Goal: Task Accomplishment & Management: Manage account settings

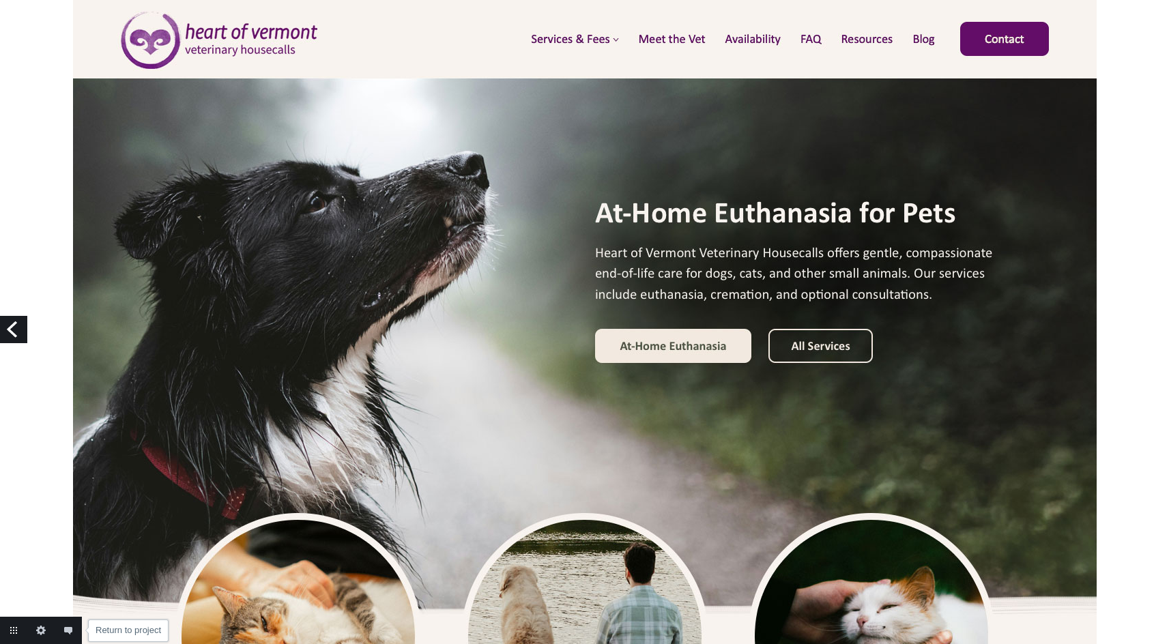
click at [12, 631] on link "Return to project" at bounding box center [13, 630] width 27 height 27
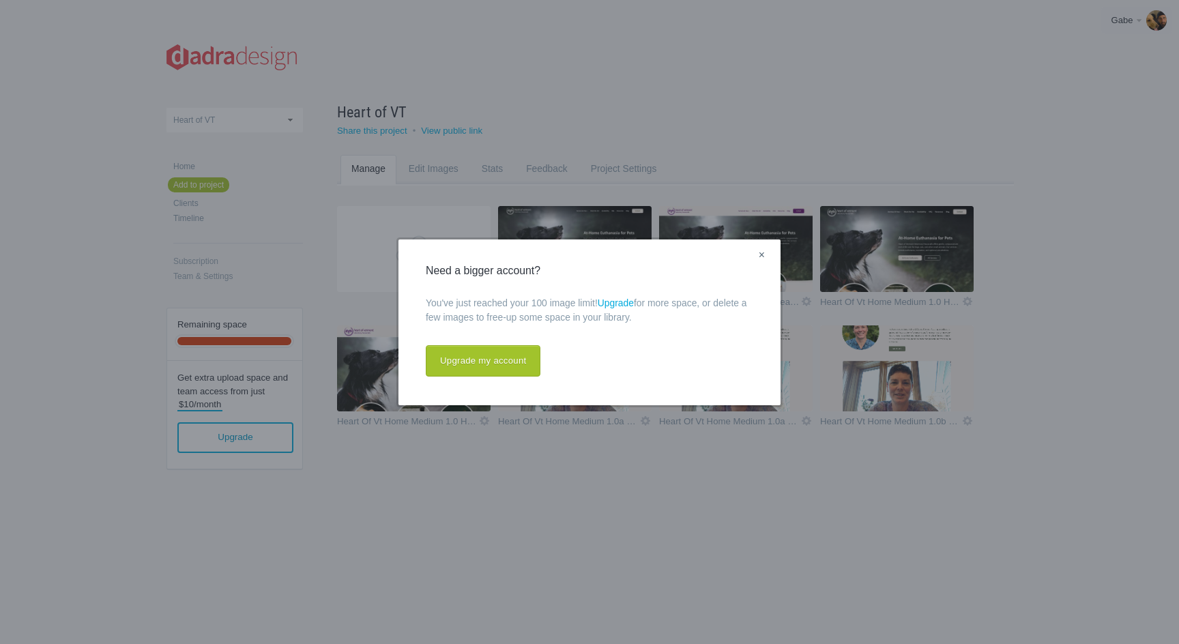
click at [761, 255] on link "×" at bounding box center [761, 256] width 17 height 18
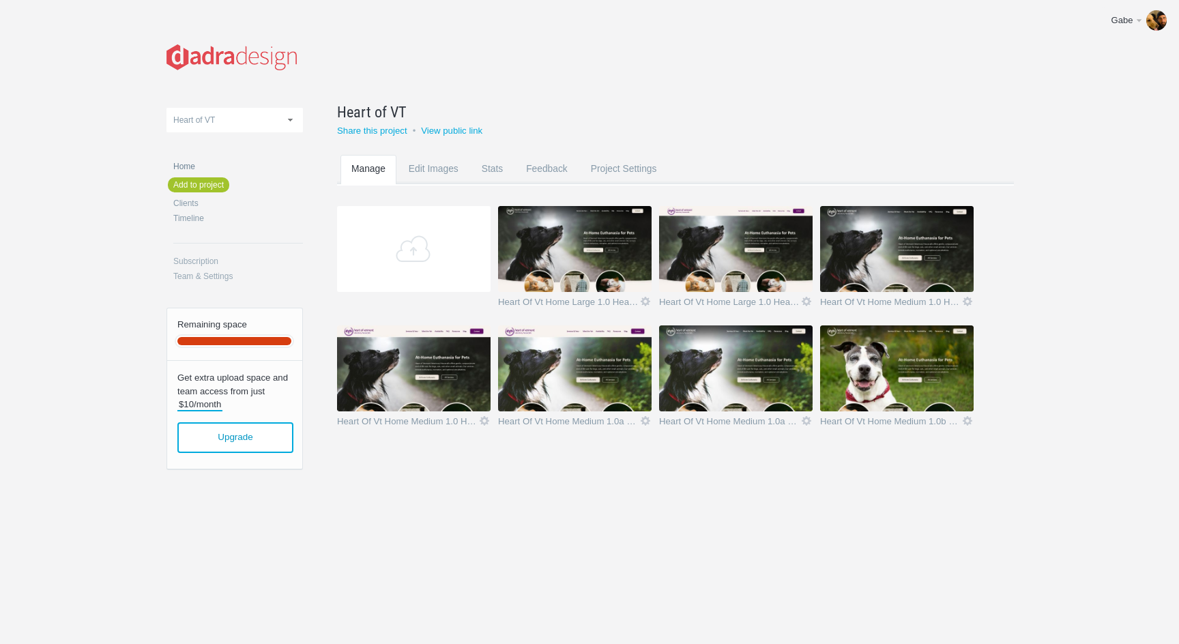
click at [185, 164] on link "Home" at bounding box center [238, 166] width 130 height 8
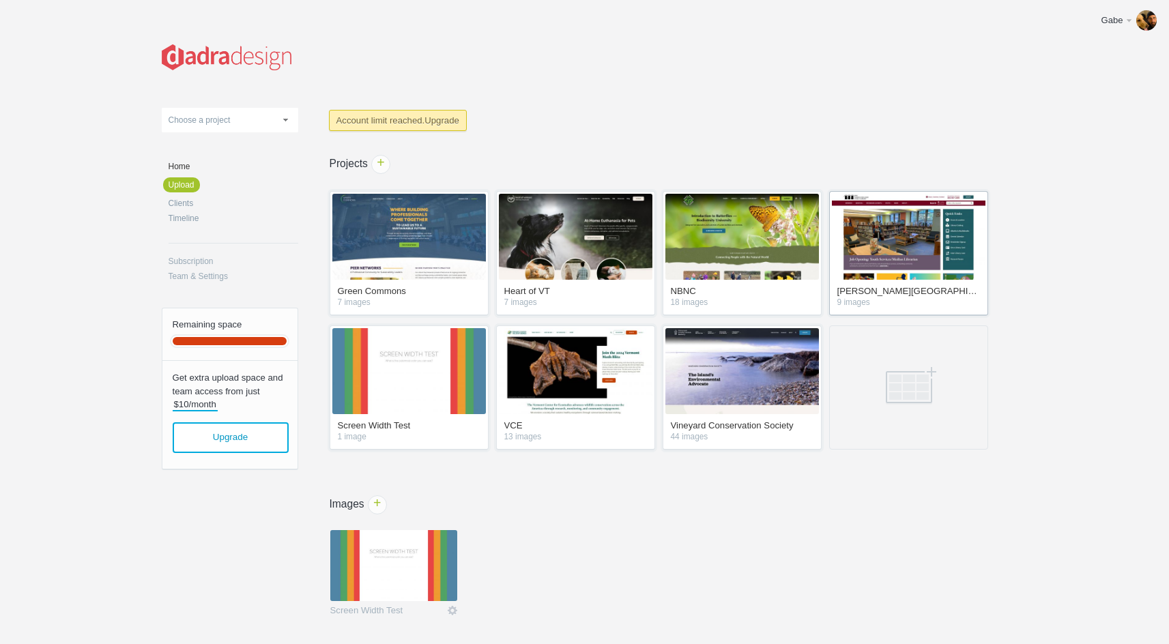
click at [943, 293] on link "[PERSON_NAME][GEOGRAPHIC_DATA]" at bounding box center [908, 293] width 143 height 12
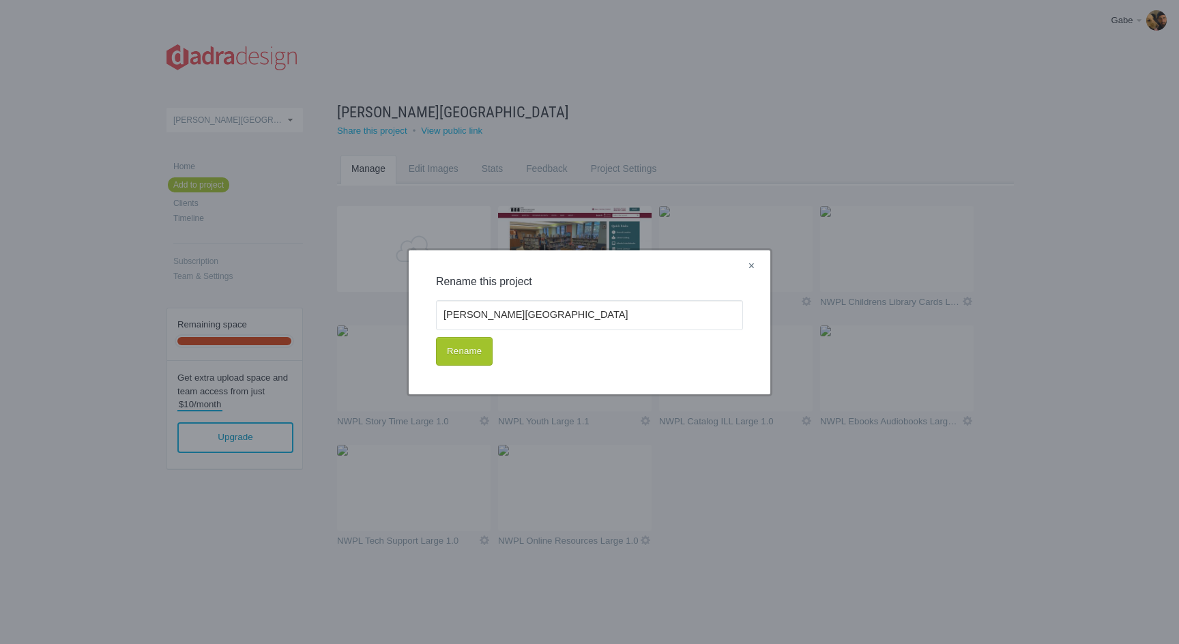
click at [749, 268] on link "×" at bounding box center [751, 267] width 17 height 18
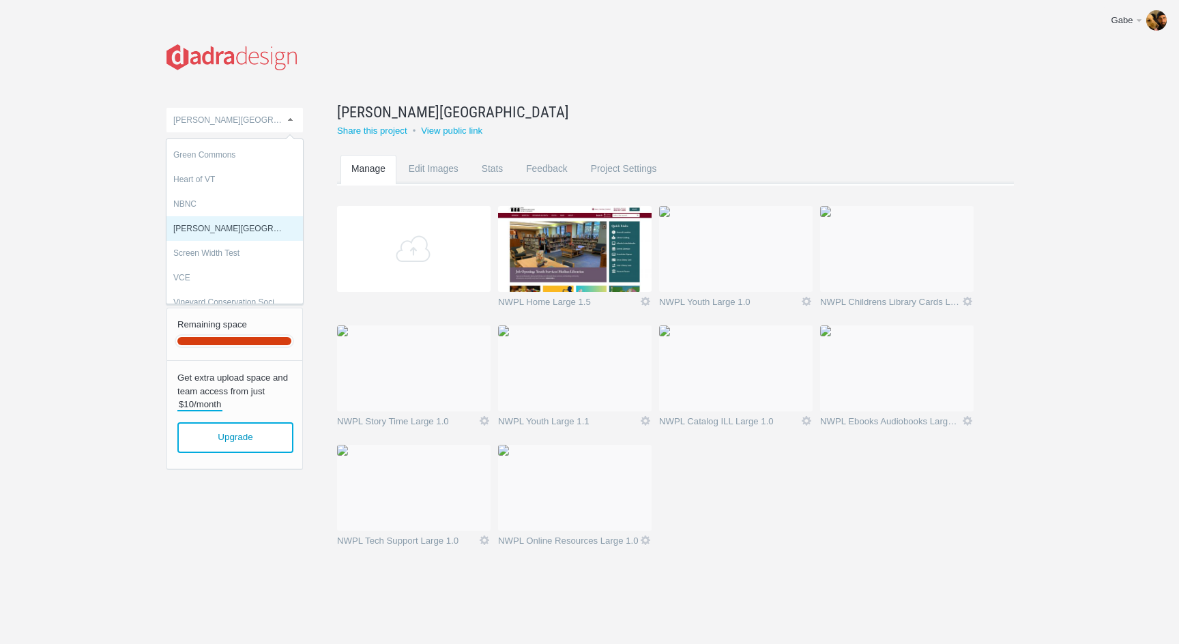
click at [283, 116] on span "[PERSON_NAME][GEOGRAPHIC_DATA]" at bounding box center [249, 120] width 153 height 10
click at [102, 195] on body "Gabe Edit profile Help & Contact Log out Upload Green Commons Heart of VT NBNC …" at bounding box center [589, 322] width 1179 height 644
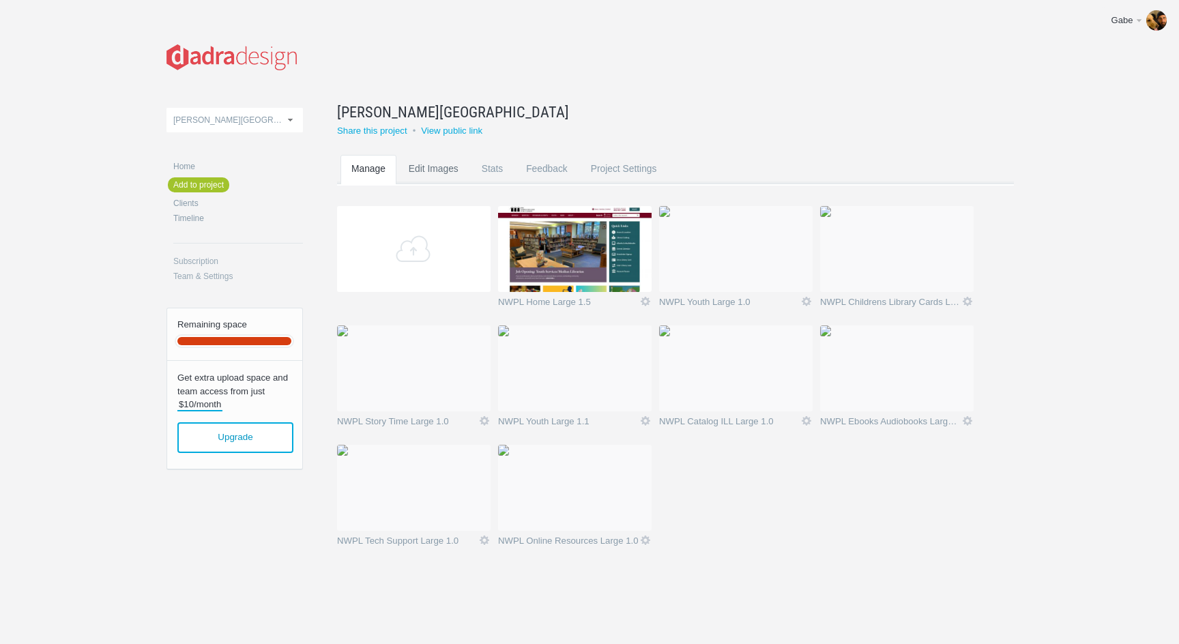
click at [421, 169] on link "Edit Images" at bounding box center [434, 182] width 72 height 54
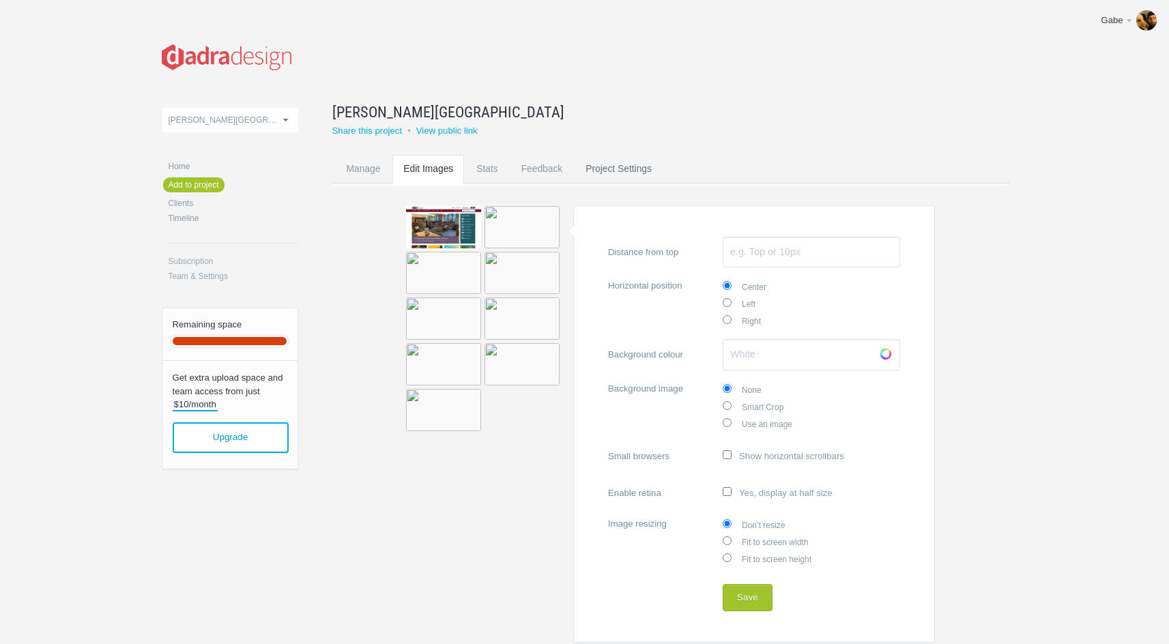
click at [633, 171] on link "Project Settings" at bounding box center [619, 182] width 88 height 54
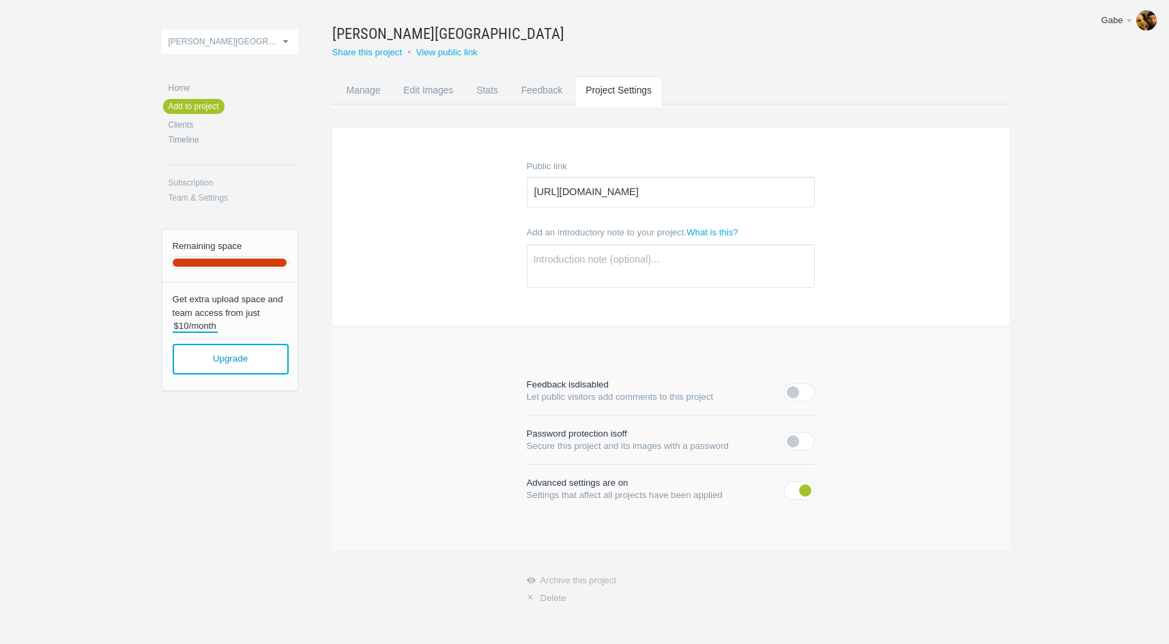
scroll to position [113, 0]
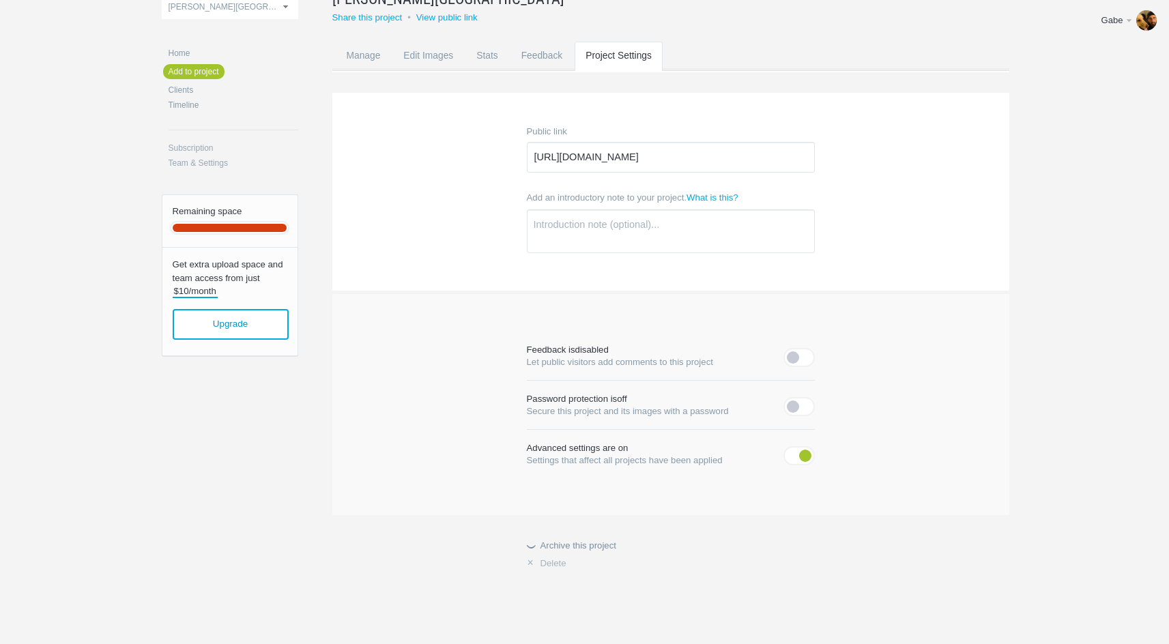
click at [579, 545] on link "Archive this project" at bounding box center [671, 545] width 288 height 9
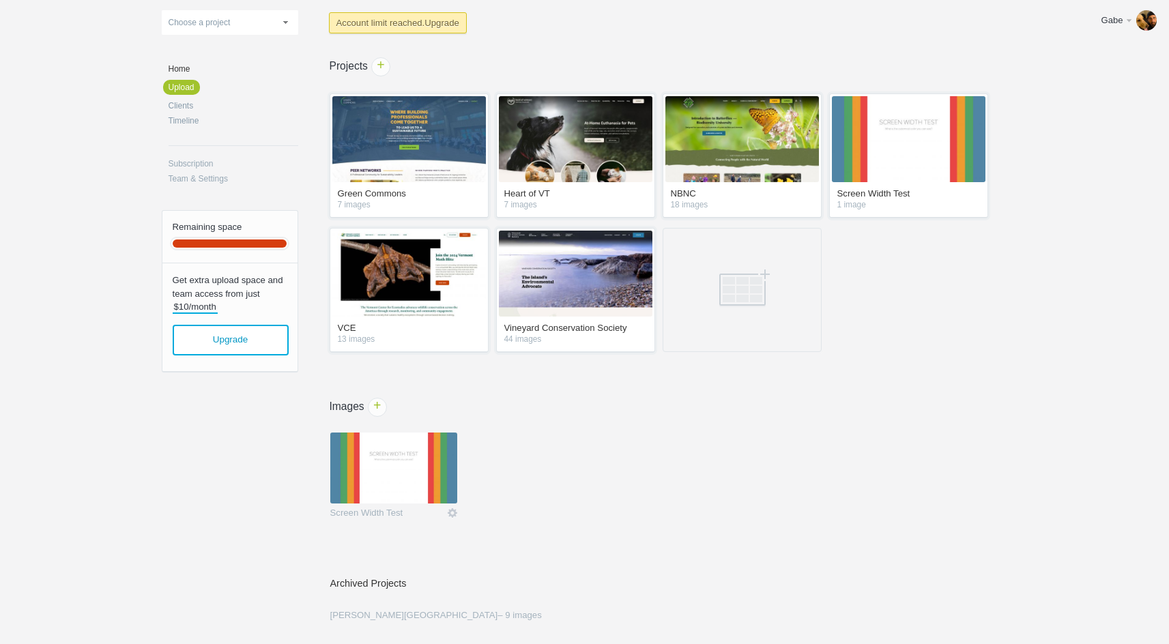
scroll to position [149, 0]
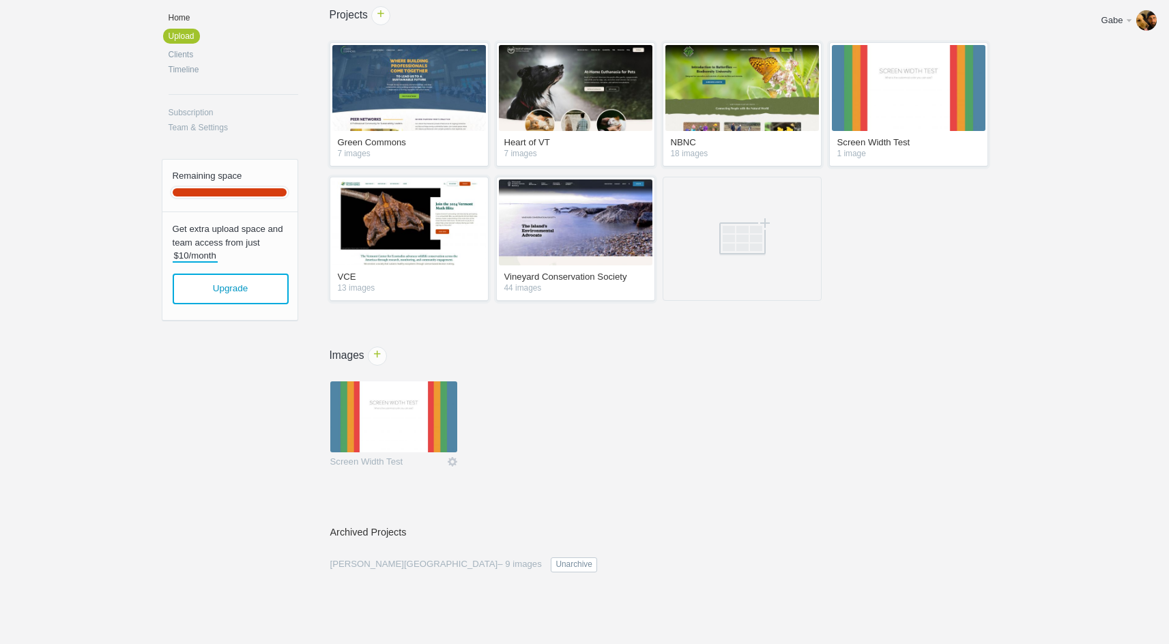
click at [551, 564] on link "Unarchive" at bounding box center [574, 565] width 46 height 15
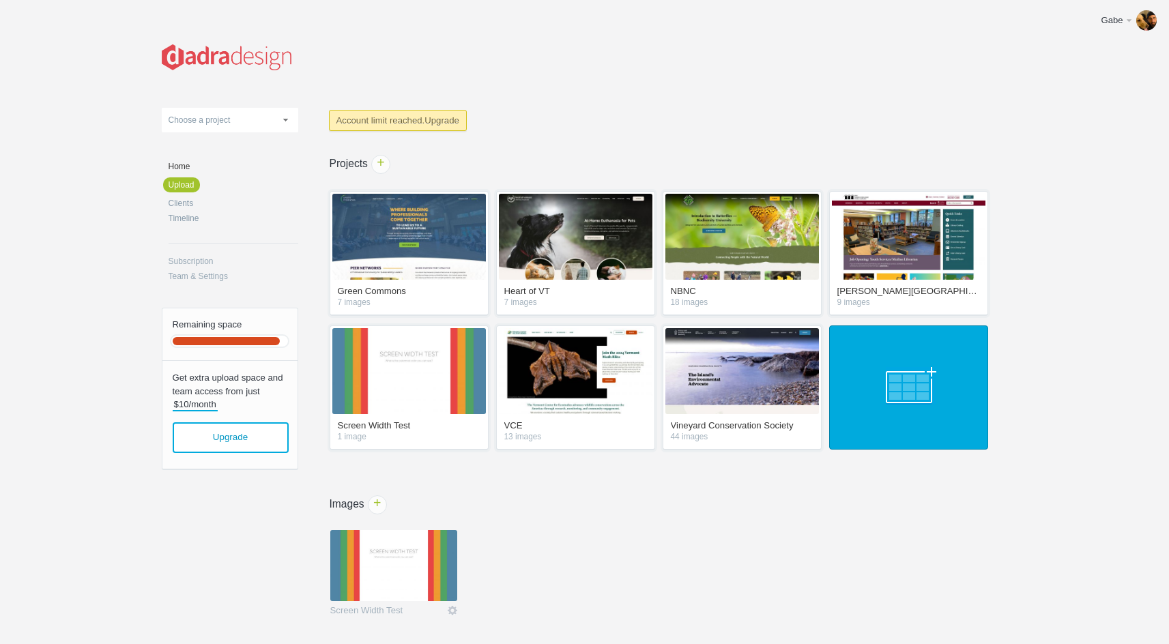
scroll to position [56, 0]
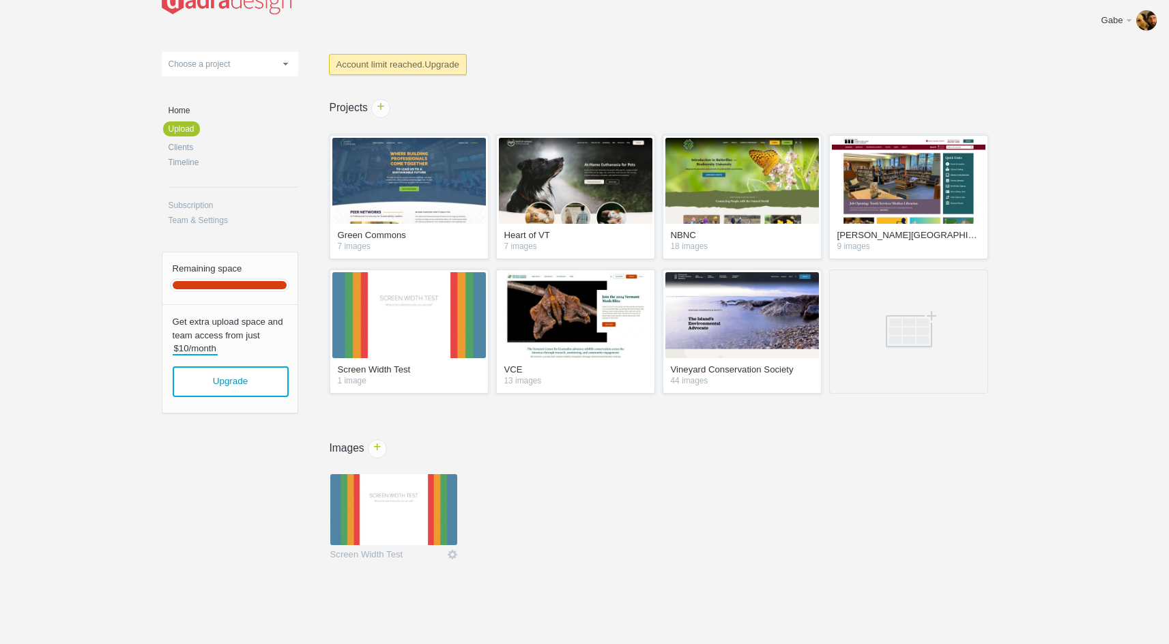
click at [1013, 246] on ul "Green Commons 7 images Heart of VT 7 images NBNC 18 images Norman Williams Publ…" at bounding box center [661, 267] width 727 height 269
click at [917, 226] on div "Norman Williams Public Library 9 images" at bounding box center [908, 197] width 159 height 125
click at [918, 190] on img at bounding box center [909, 181] width 154 height 86
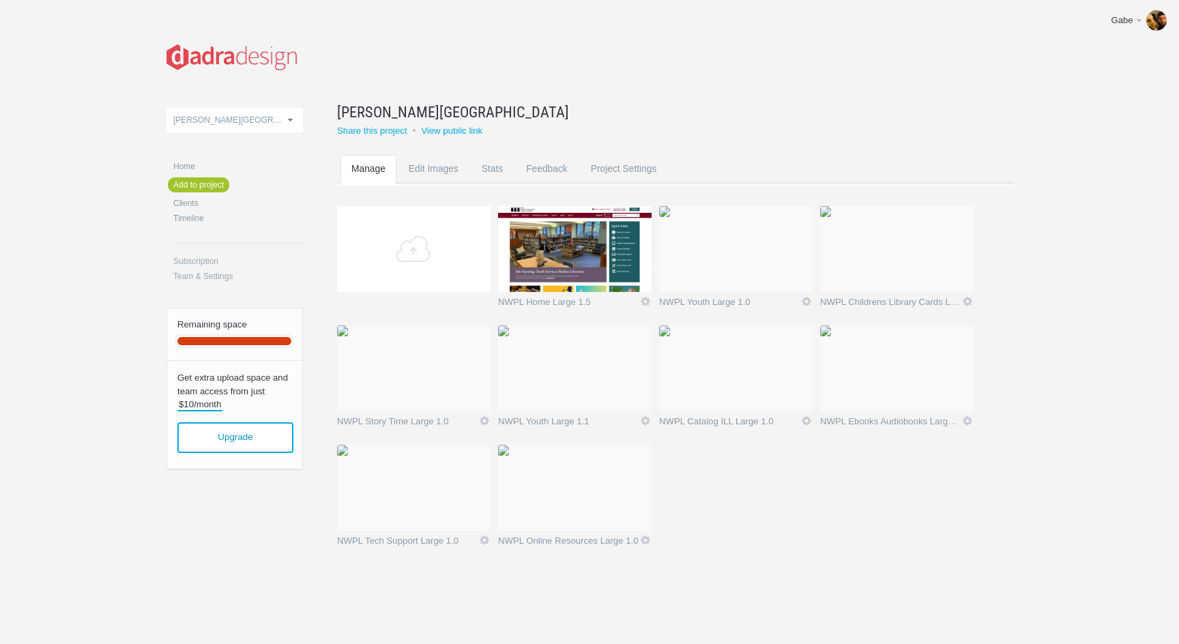
click at [630, 173] on link "Project Settings" at bounding box center [624, 182] width 88 height 54
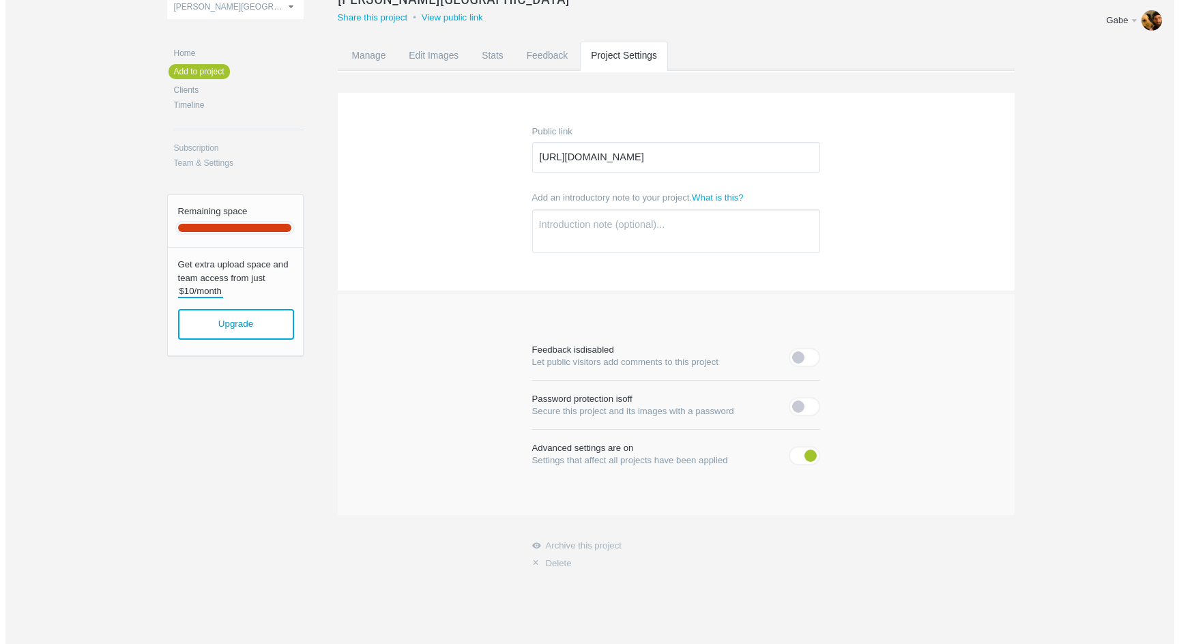
scroll to position [15, 0]
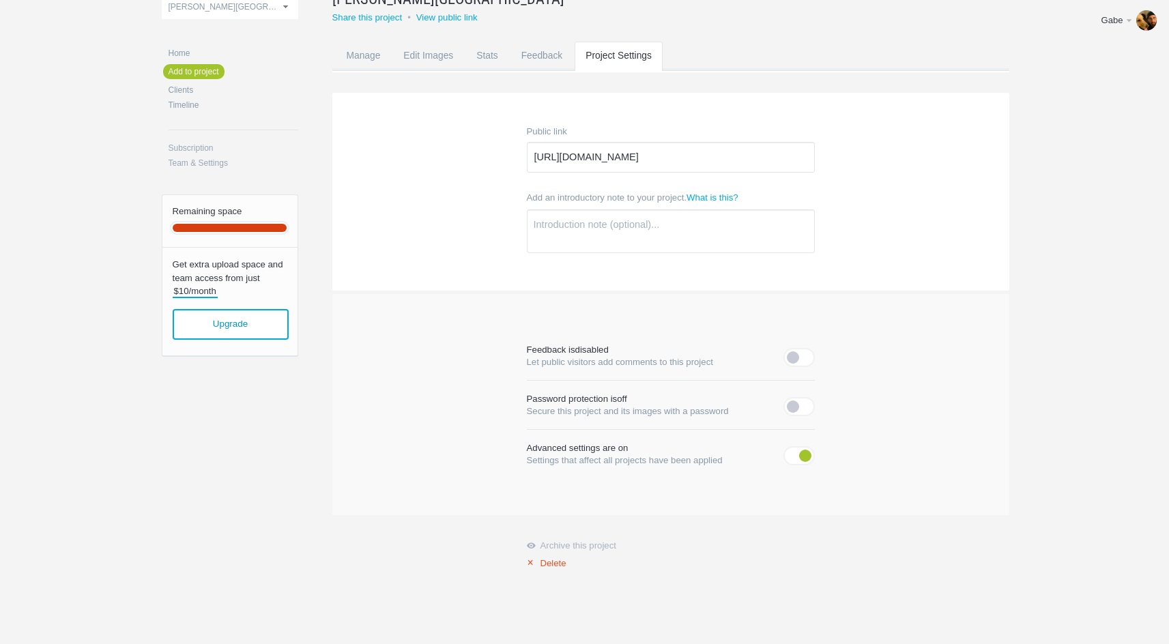
click at [558, 562] on link "× Delete" at bounding box center [671, 563] width 288 height 11
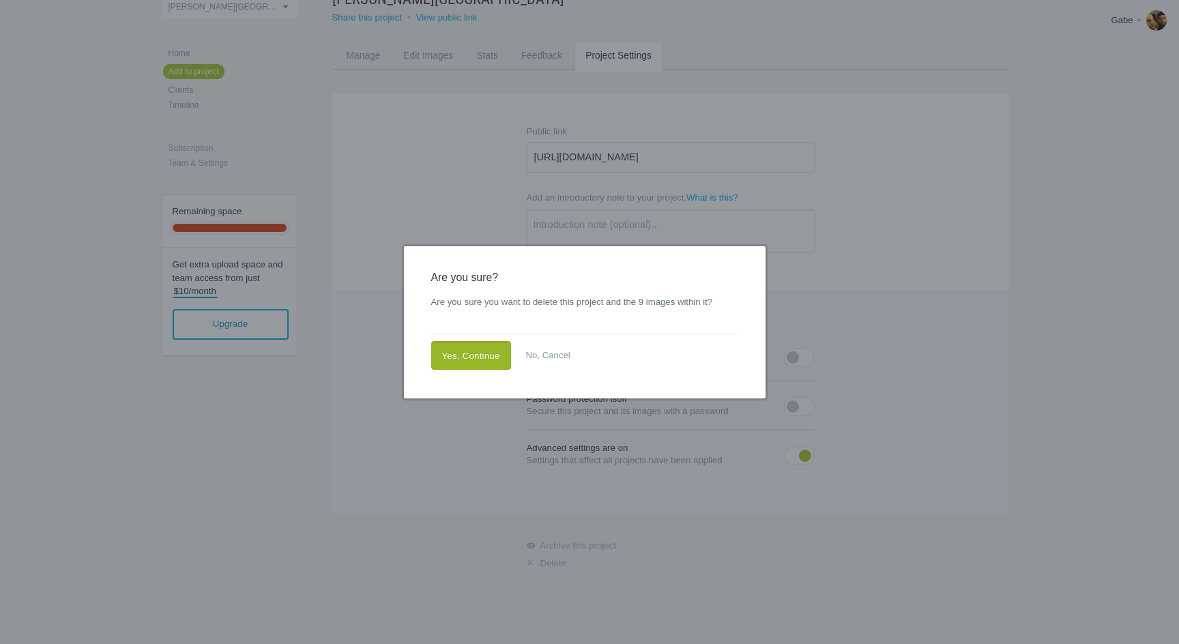
click at [465, 355] on link "Yes, Continue" at bounding box center [471, 355] width 80 height 29
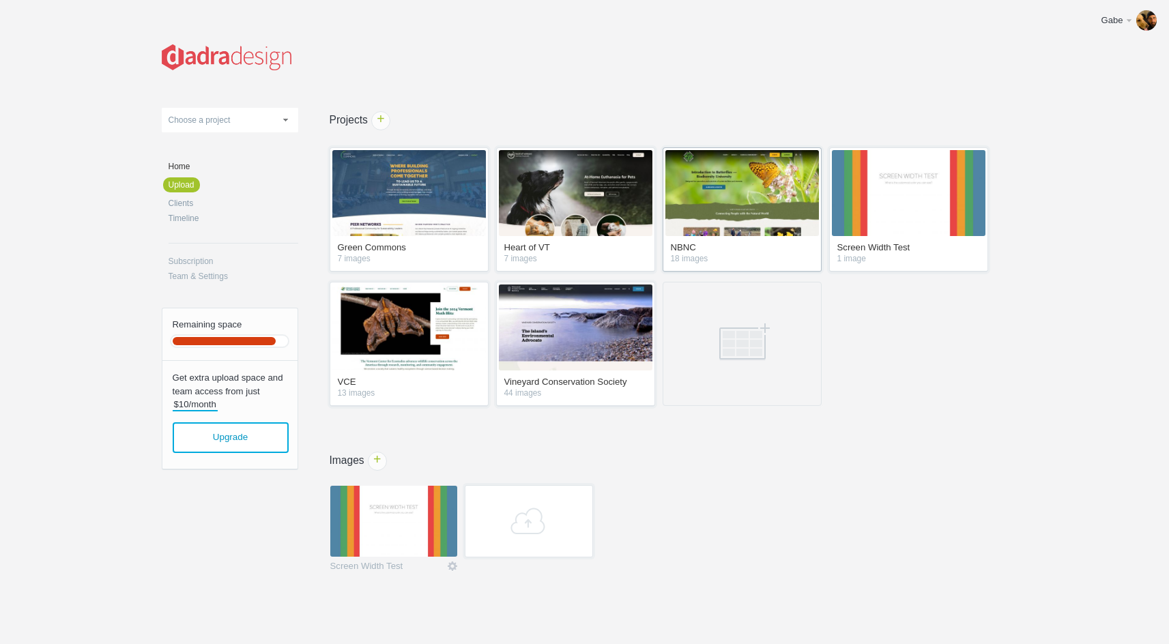
click at [735, 211] on img at bounding box center [742, 193] width 154 height 86
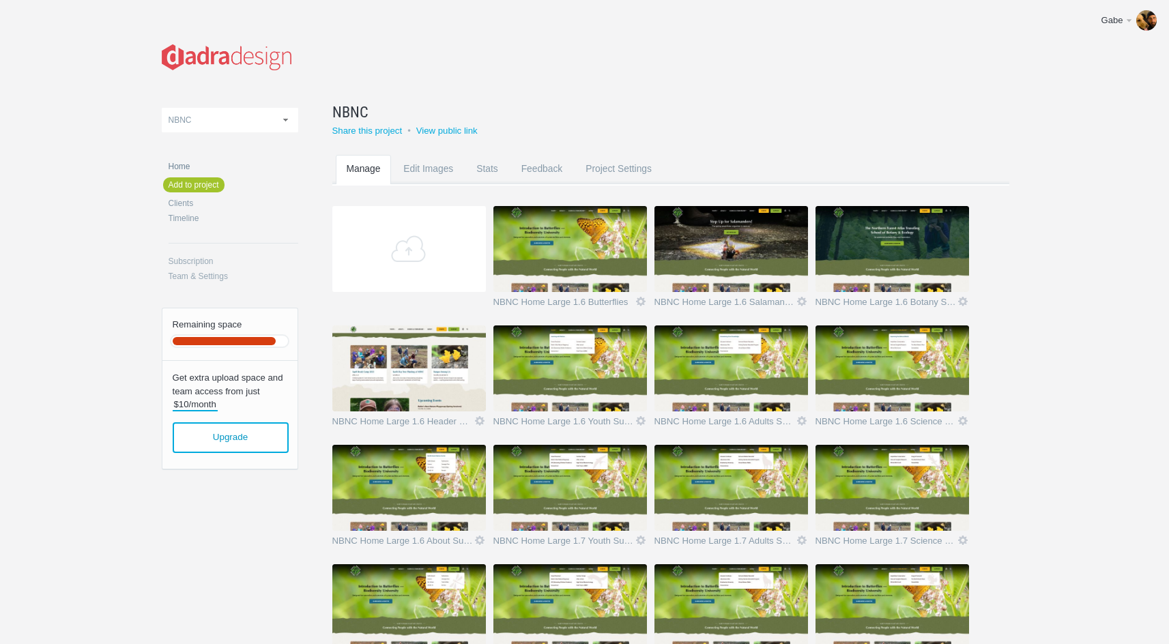
click at [184, 164] on link "Home" at bounding box center [234, 166] width 130 height 8
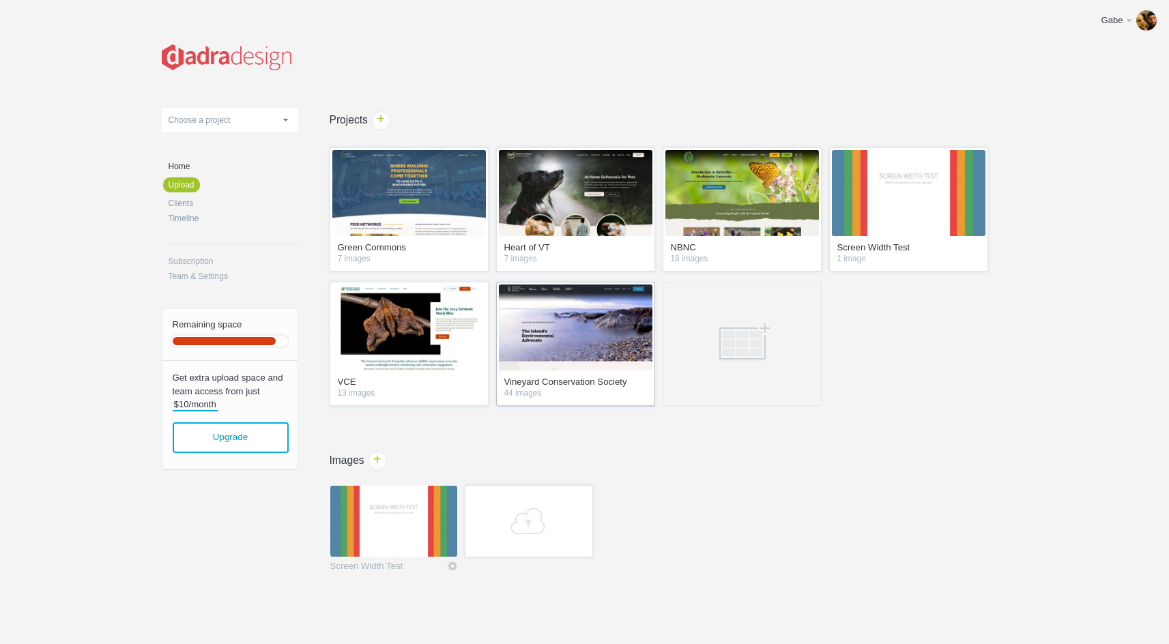
click at [588, 354] on img at bounding box center [576, 328] width 154 height 86
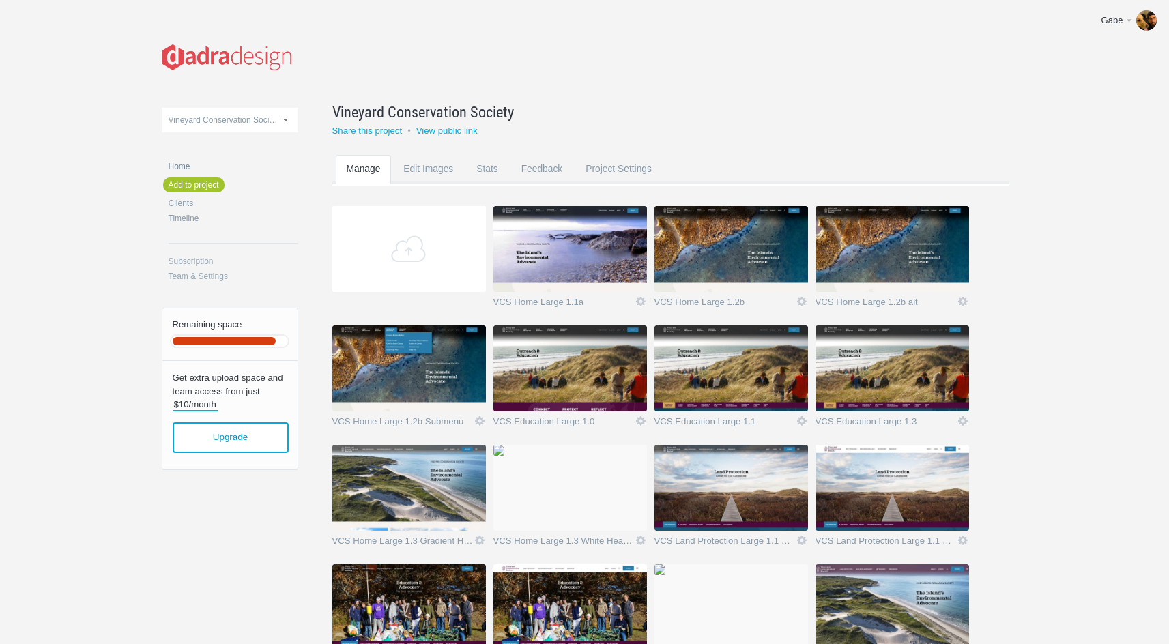
click at [187, 167] on link "Home" at bounding box center [234, 166] width 130 height 8
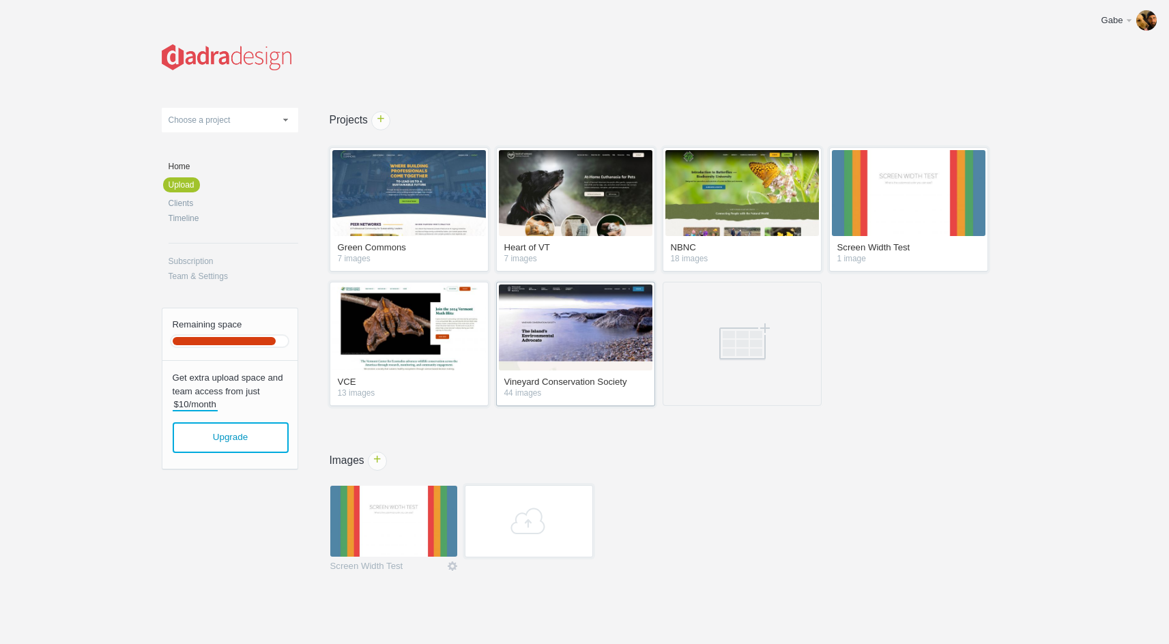
click at [551, 316] on img at bounding box center [576, 328] width 154 height 86
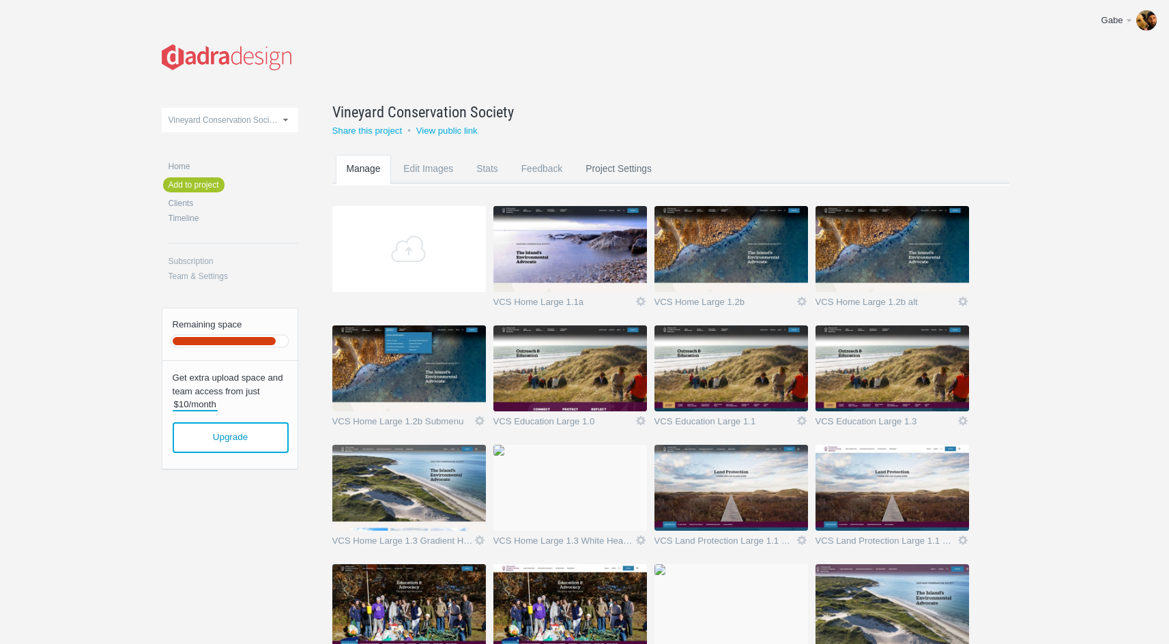
click at [627, 164] on link "Project Settings" at bounding box center [619, 182] width 88 height 54
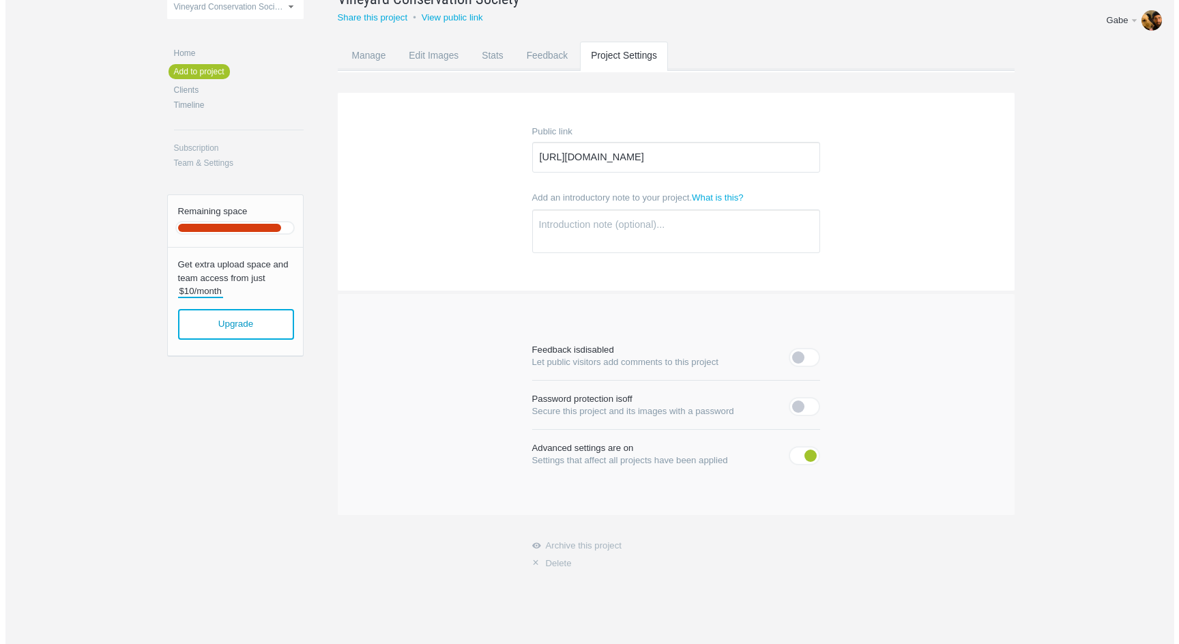
scroll to position [15, 0]
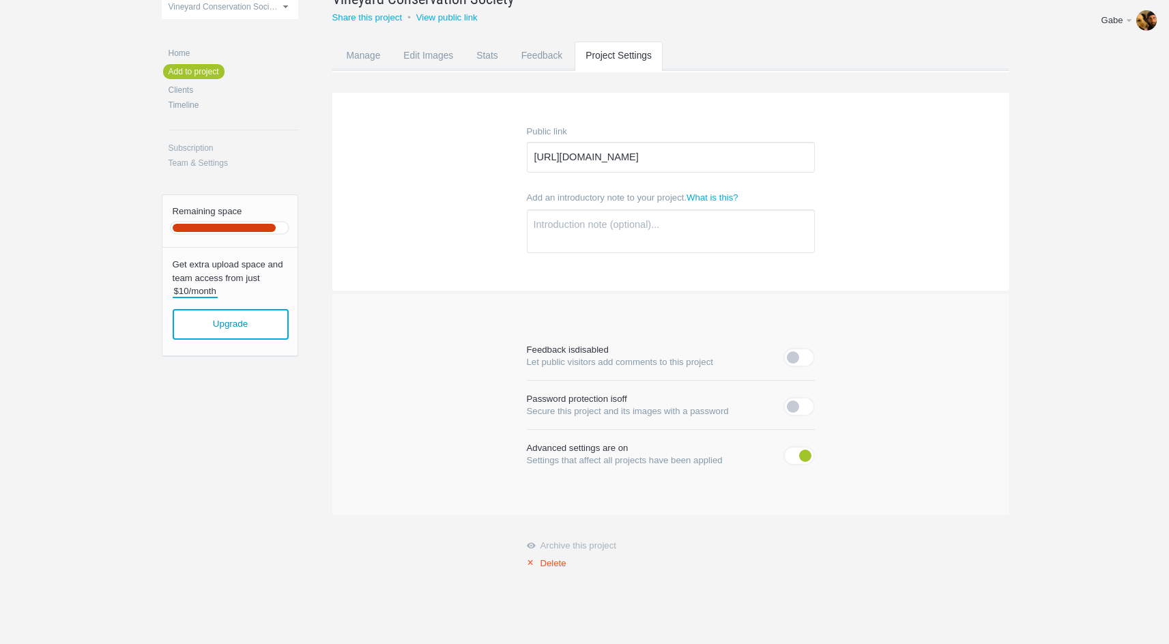
click at [560, 566] on link "× Delete" at bounding box center [671, 563] width 288 height 11
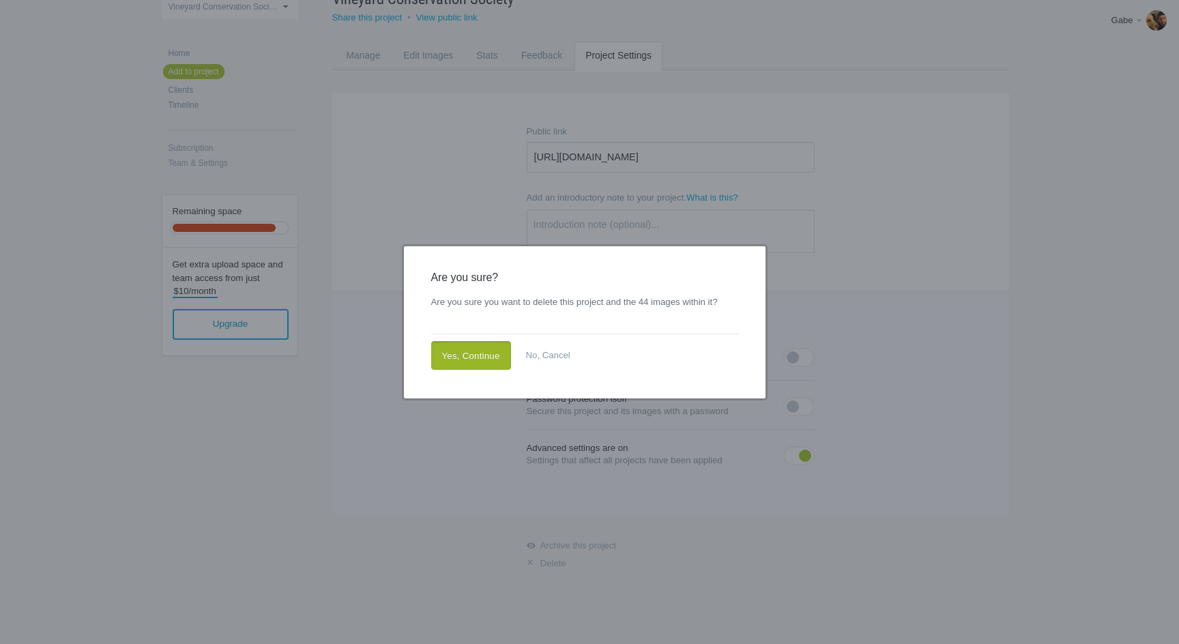
click at [458, 358] on link "Yes, Continue" at bounding box center [471, 355] width 80 height 29
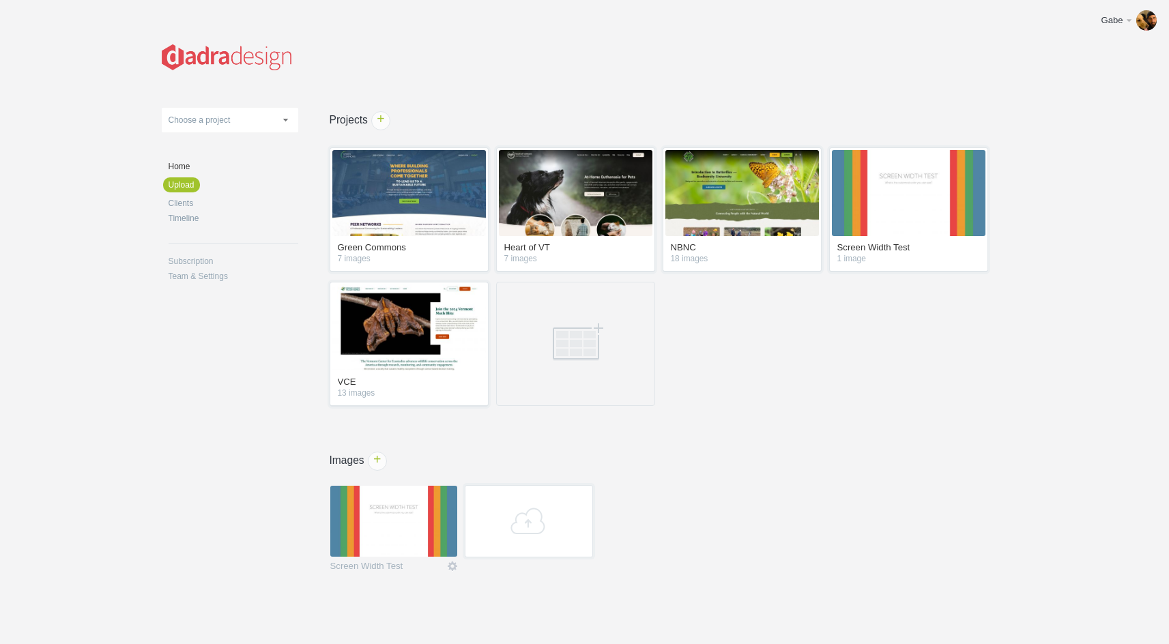
click at [870, 476] on section "Clients + Projects + Green Commons 7 images Heart of VT 7 images NBNC 18 images…" at bounding box center [647, 353] width 698 height 477
click at [549, 205] on img at bounding box center [576, 193] width 154 height 86
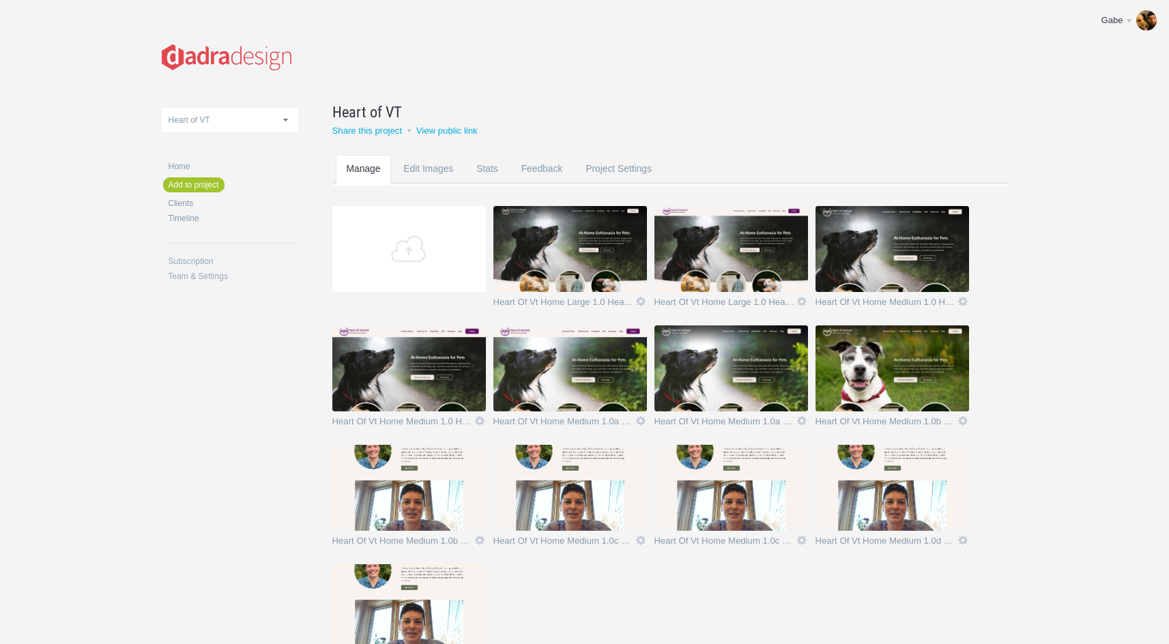
click at [1104, 448] on body "Gabe Edit profile Help & Contact Log out Upload Green Commons Heart of VT NBNC …" at bounding box center [584, 322] width 1169 height 644
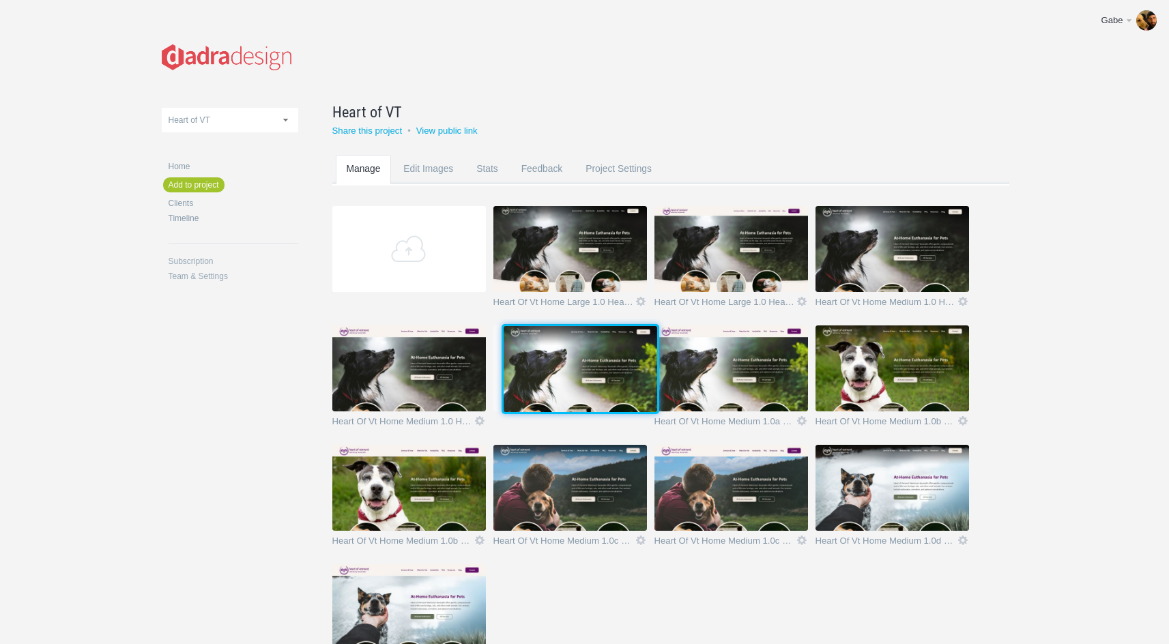
drag, startPoint x: 749, startPoint y: 351, endPoint x: 596, endPoint y: 349, distance: 152.9
click at [596, 349] on img at bounding box center [581, 369] width 154 height 86
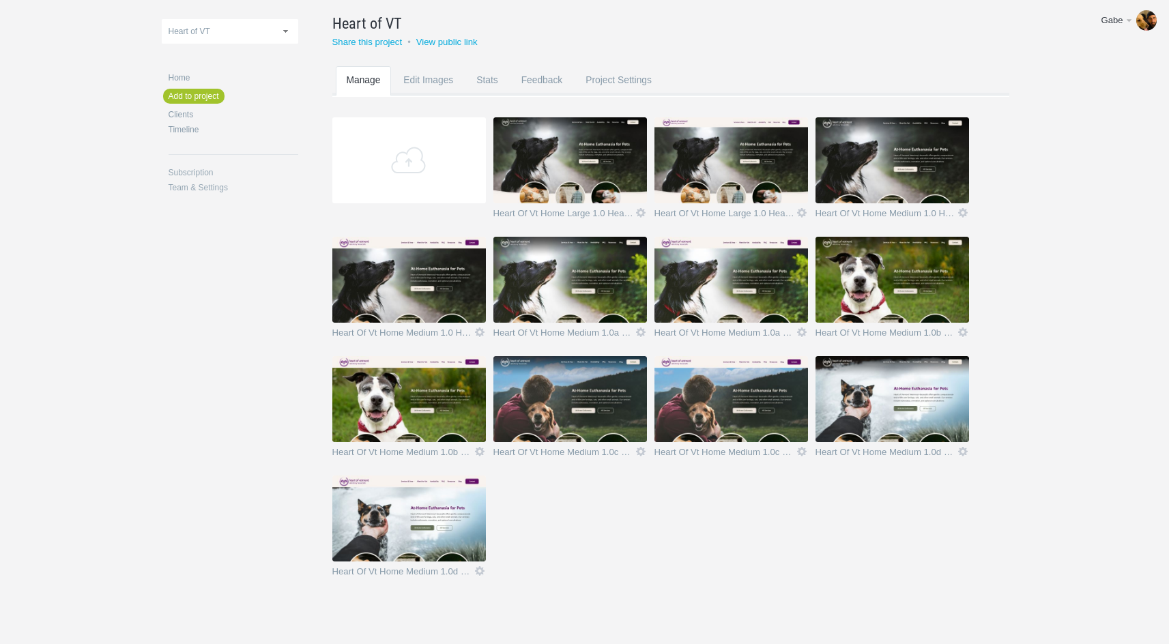
scroll to position [29, 0]
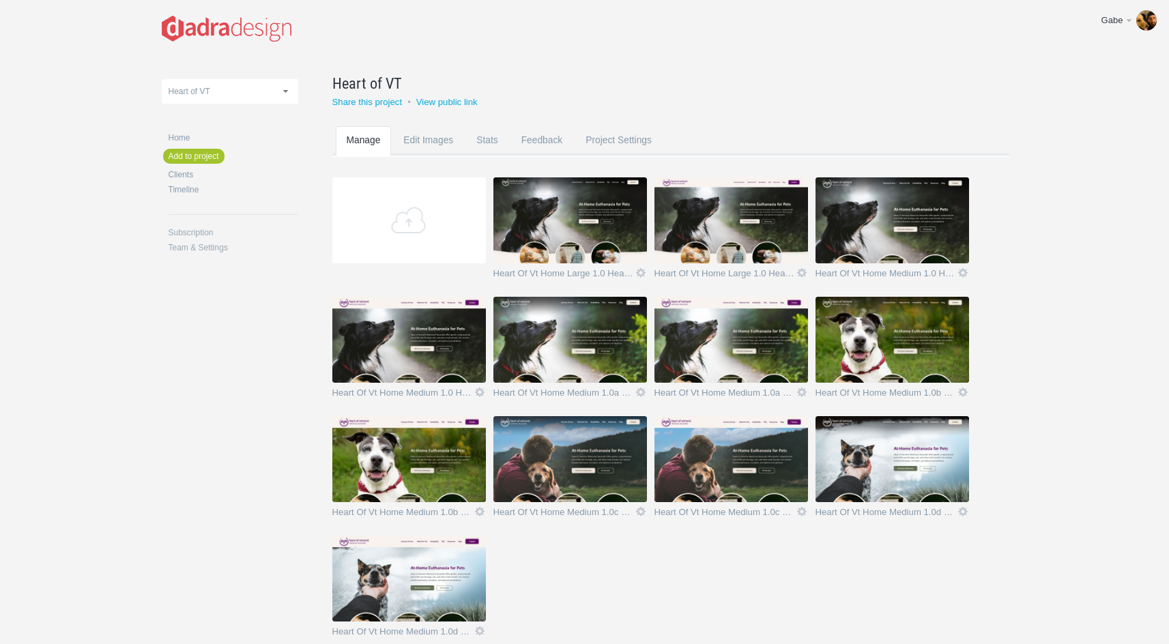
click at [878, 228] on img at bounding box center [893, 220] width 154 height 86
click at [592, 329] on img at bounding box center [570, 340] width 154 height 86
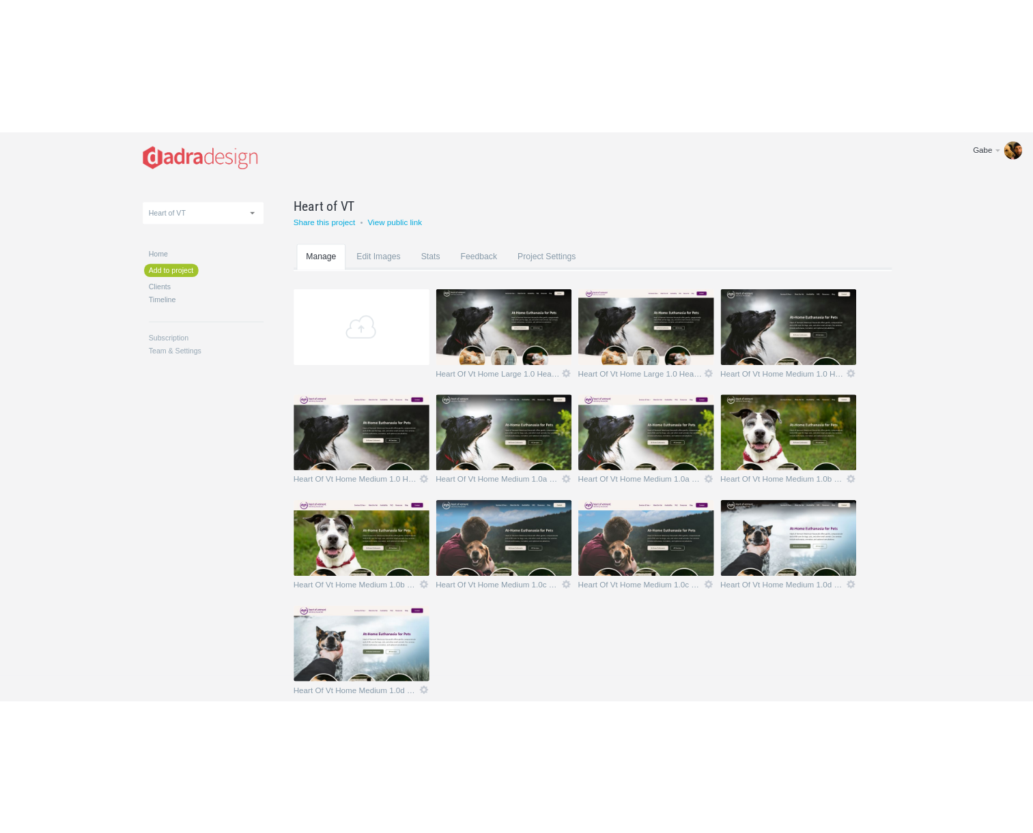
scroll to position [0, 0]
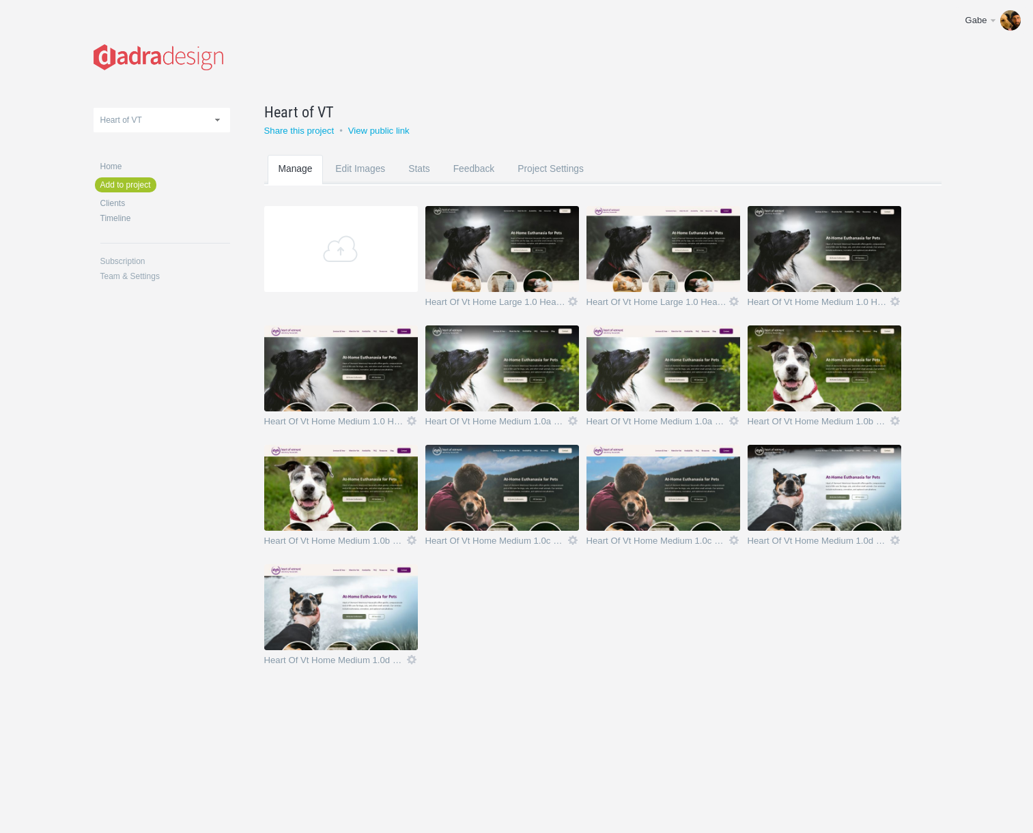
click at [682, 644] on div "Green Commons Heart of VT NBNC Screen Width Test VCE Heart of VT Home Add to pr…" at bounding box center [517, 374] width 846 height 749
click at [531, 369] on img at bounding box center [502, 369] width 154 height 86
click at [655, 358] on img at bounding box center [663, 369] width 154 height 86
click at [807, 362] on img at bounding box center [824, 369] width 154 height 86
click at [369, 488] on img at bounding box center [341, 488] width 154 height 86
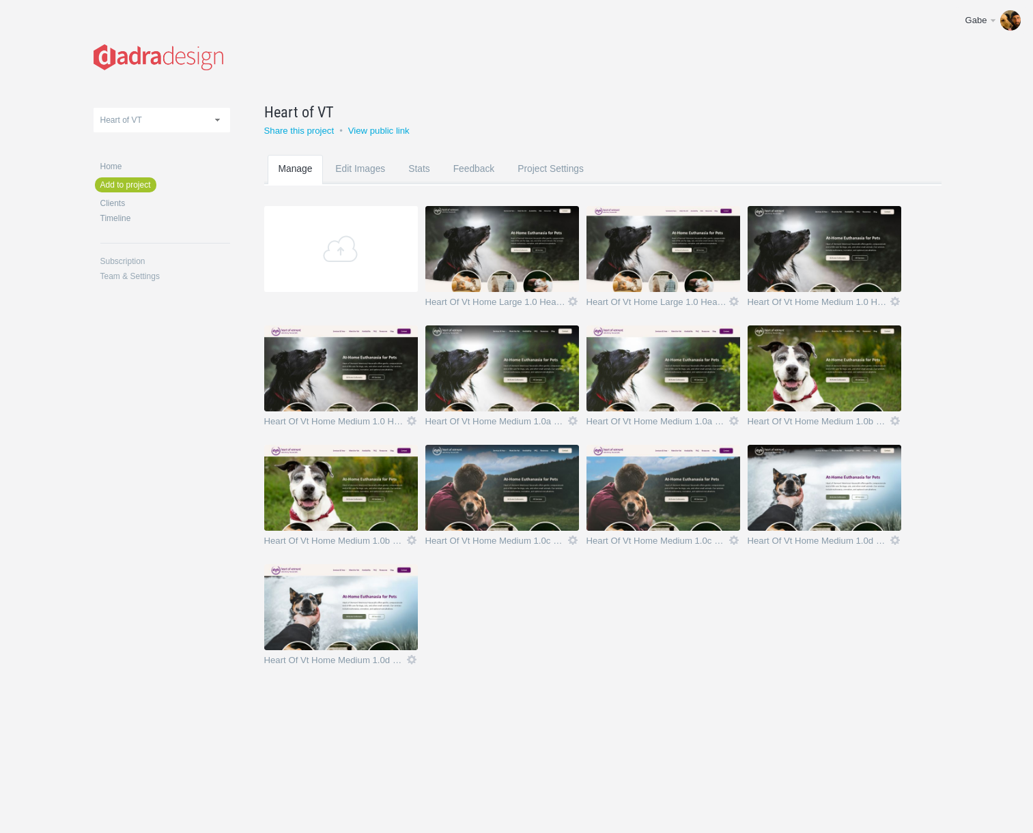
click at [476, 473] on img at bounding box center [502, 488] width 154 height 86
click at [644, 469] on img at bounding box center [663, 488] width 154 height 86
click at [817, 468] on img at bounding box center [824, 488] width 154 height 86
click at [318, 631] on img at bounding box center [341, 607] width 154 height 86
